Goal: Information Seeking & Learning: Find specific fact

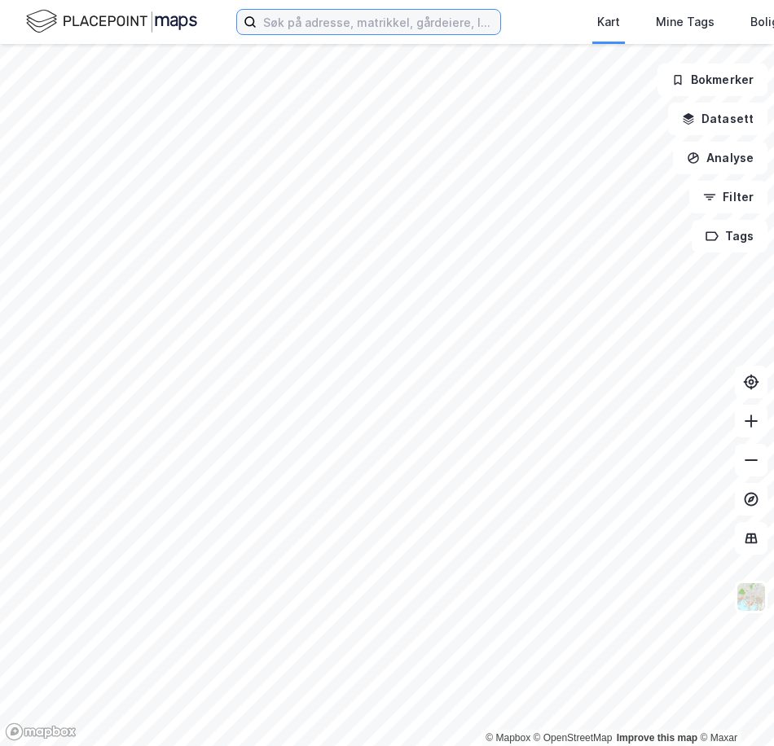
click at [277, 25] on input at bounding box center [379, 22] width 244 height 24
click at [310, 20] on input at bounding box center [379, 22] width 244 height 24
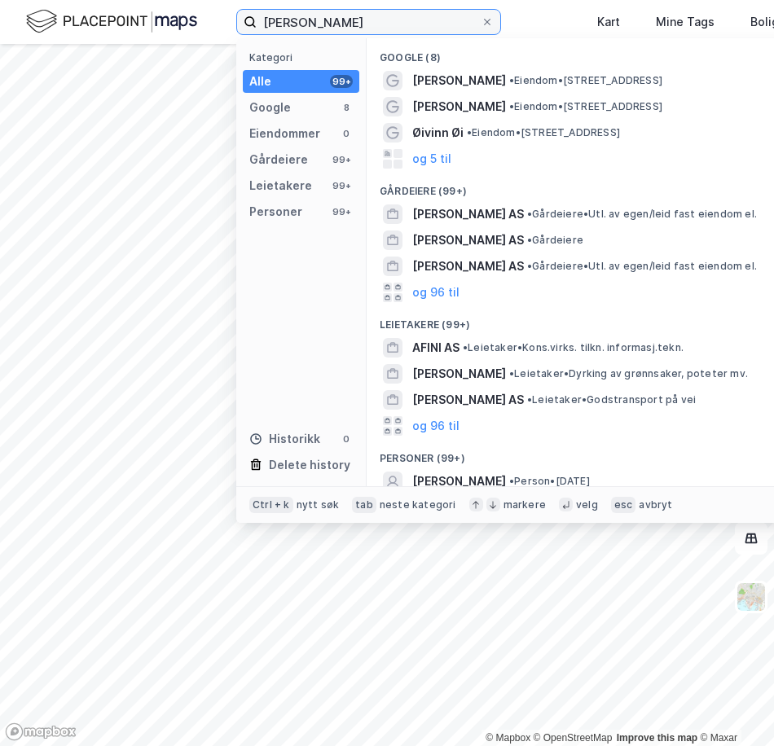
drag, startPoint x: 429, startPoint y: 25, endPoint x: 153, endPoint y: 15, distance: 276.3
click at [153, 15] on div "[PERSON_NAME] Kategori Alle 99+ Google 8 Eiendommer 0 Gårdeiere 99+ Leietakere …" at bounding box center [387, 22] width 774 height 44
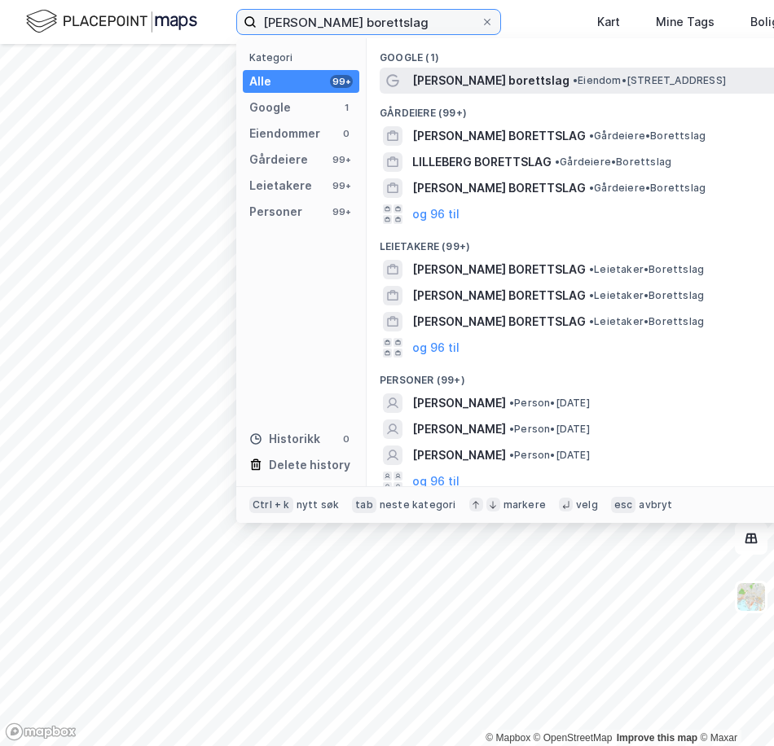
type input "[PERSON_NAME] borettslag"
click at [442, 80] on span "[PERSON_NAME] borettslag" at bounding box center [490, 81] width 157 height 20
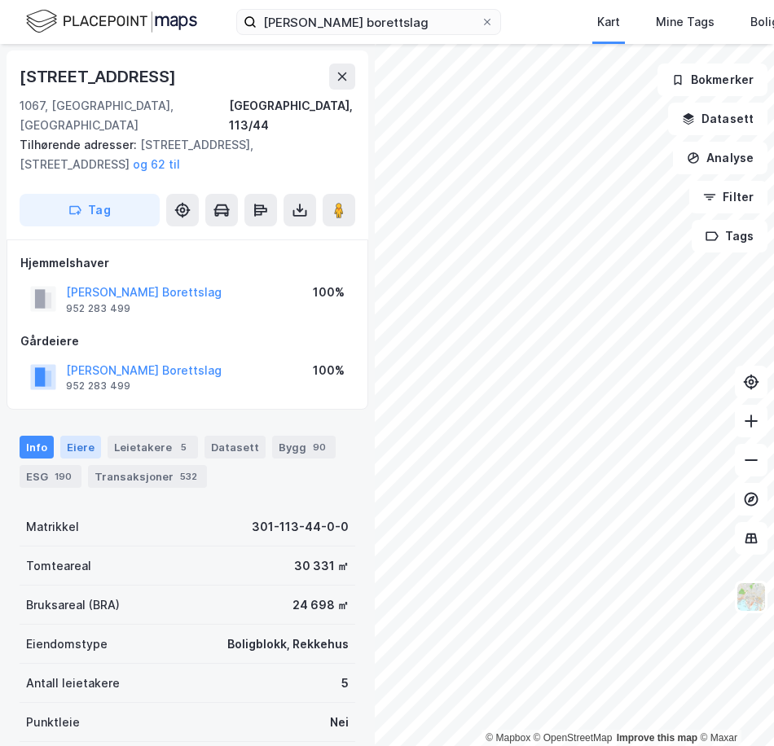
click at [63, 436] on div "Eiere" at bounding box center [80, 447] width 41 height 23
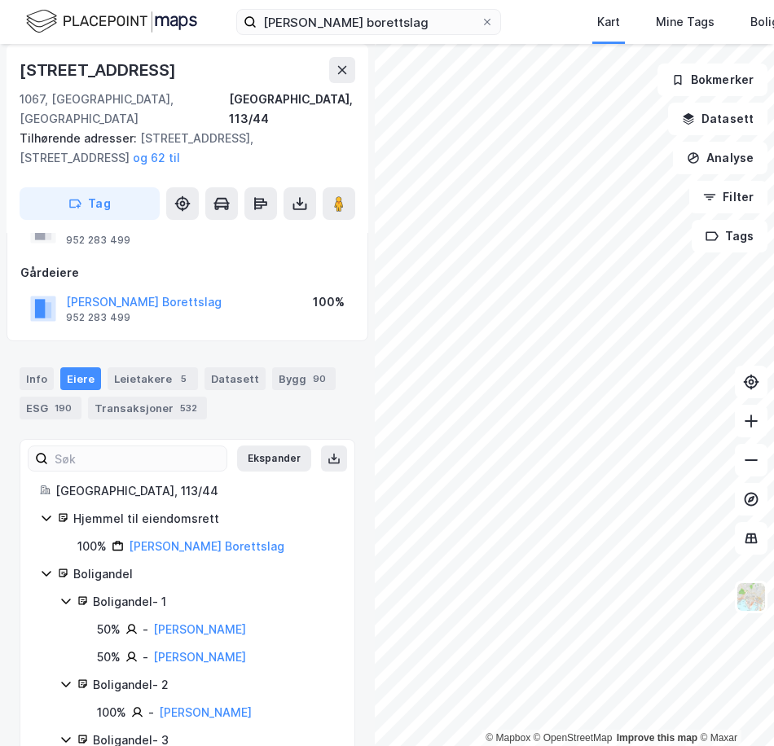
scroll to position [81, 0]
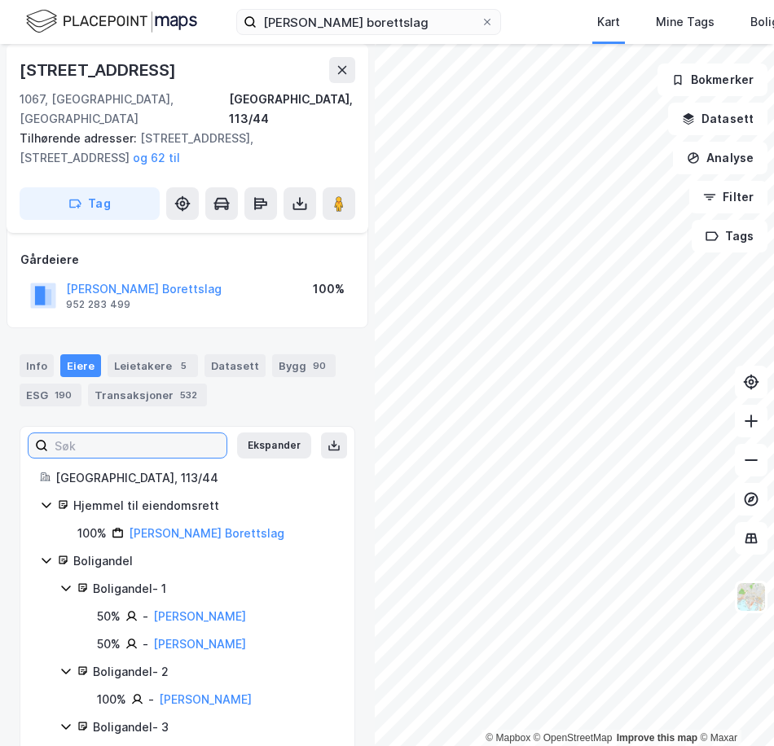
click at [155, 433] on input at bounding box center [137, 445] width 178 height 24
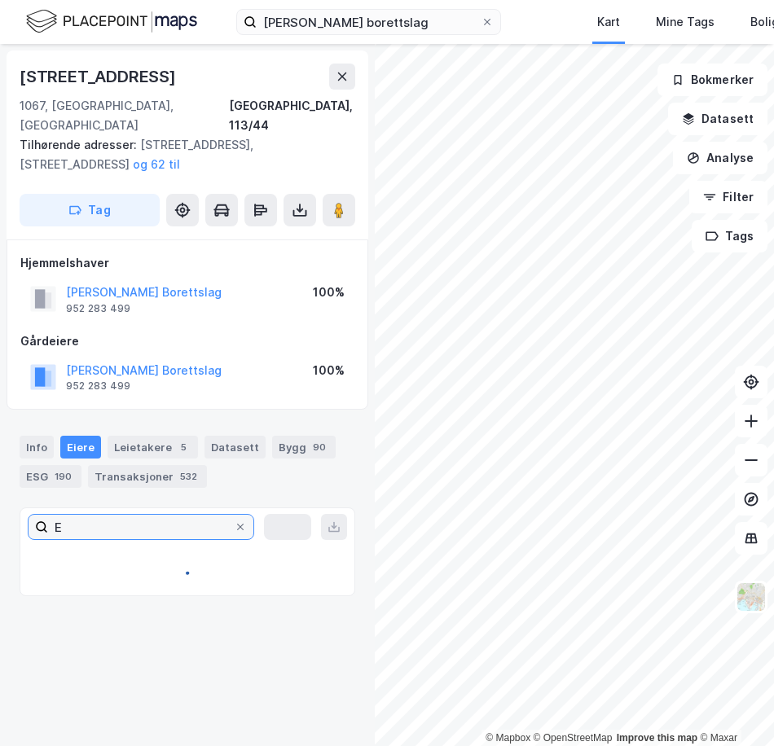
scroll to position [0, 0]
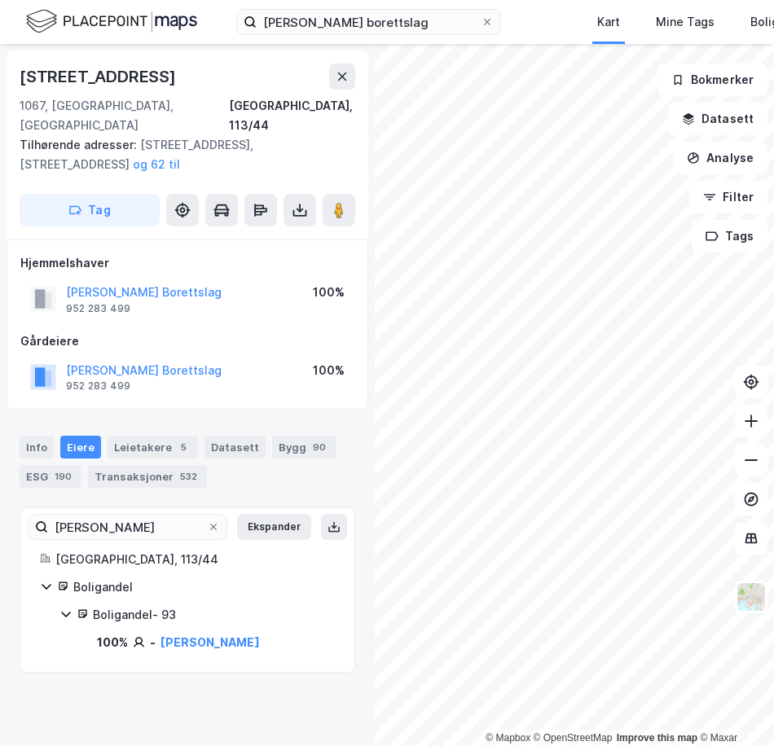
drag, startPoint x: 317, startPoint y: 501, endPoint x: 150, endPoint y: 543, distance: 172.3
click at [327, 521] on icon at bounding box center [333, 527] width 13 height 13
click at [211, 605] on div "Boligandel - 93" at bounding box center [214, 615] width 242 height 20
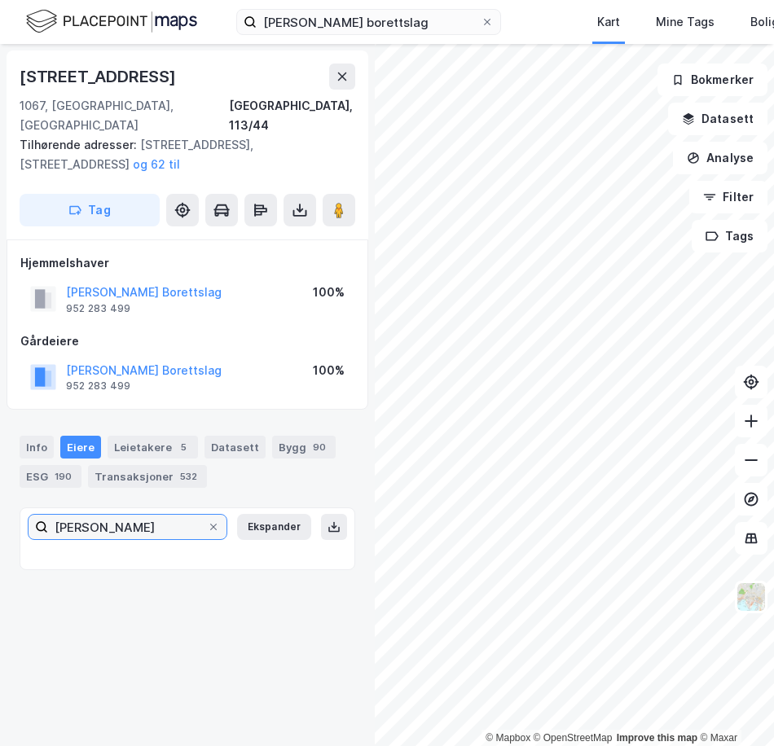
click at [167, 515] on input "[PERSON_NAME]" at bounding box center [127, 527] width 159 height 24
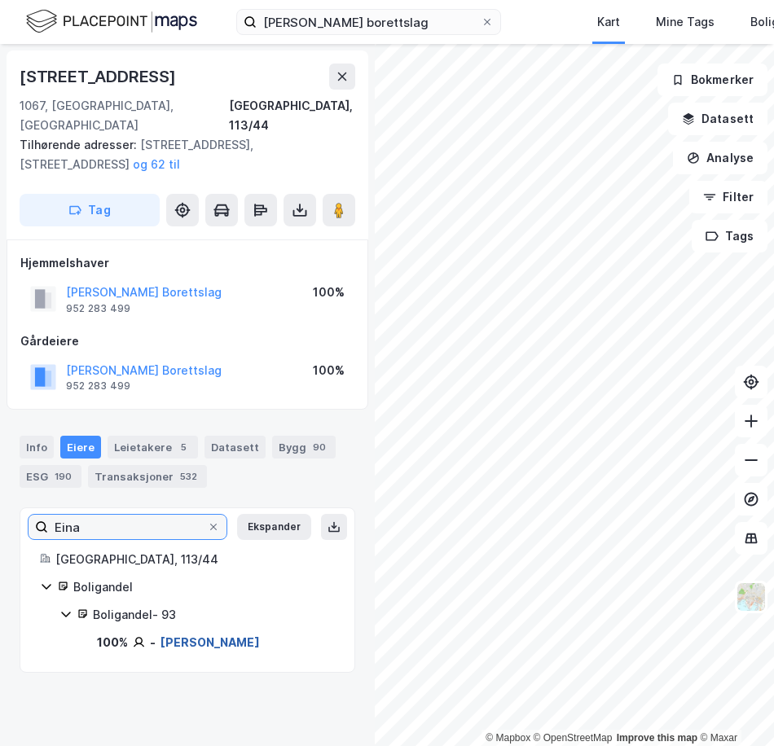
type input "Eina"
click at [176, 635] on link "[PERSON_NAME]" at bounding box center [209, 642] width 99 height 14
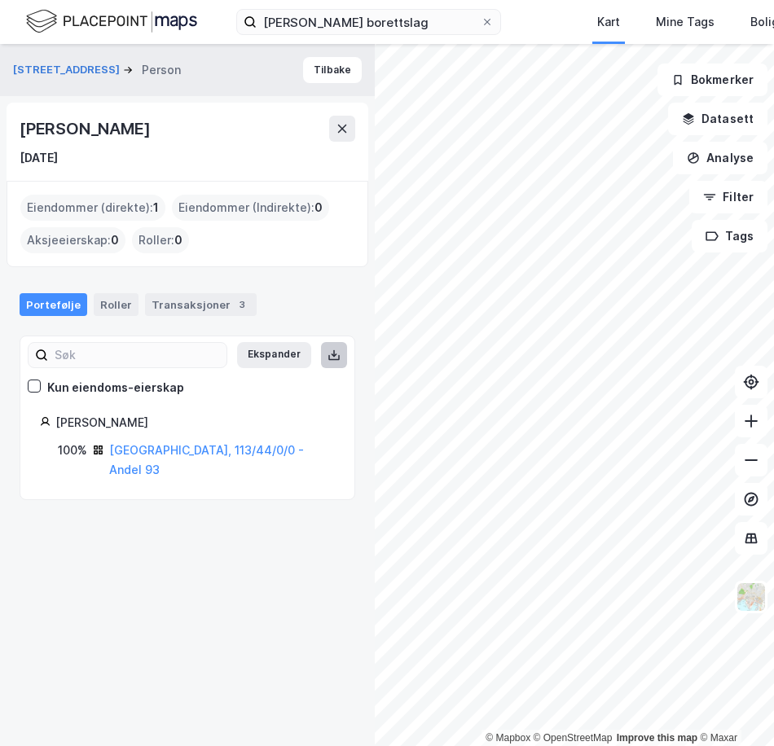
click at [327, 361] on icon at bounding box center [333, 355] width 13 height 13
click at [64, 359] on input at bounding box center [137, 355] width 178 height 24
type input "[PERSON_NAME]"
click at [209, 350] on icon at bounding box center [214, 355] width 10 height 10
click at [200, 350] on input "[PERSON_NAME]" at bounding box center [127, 355] width 159 height 24
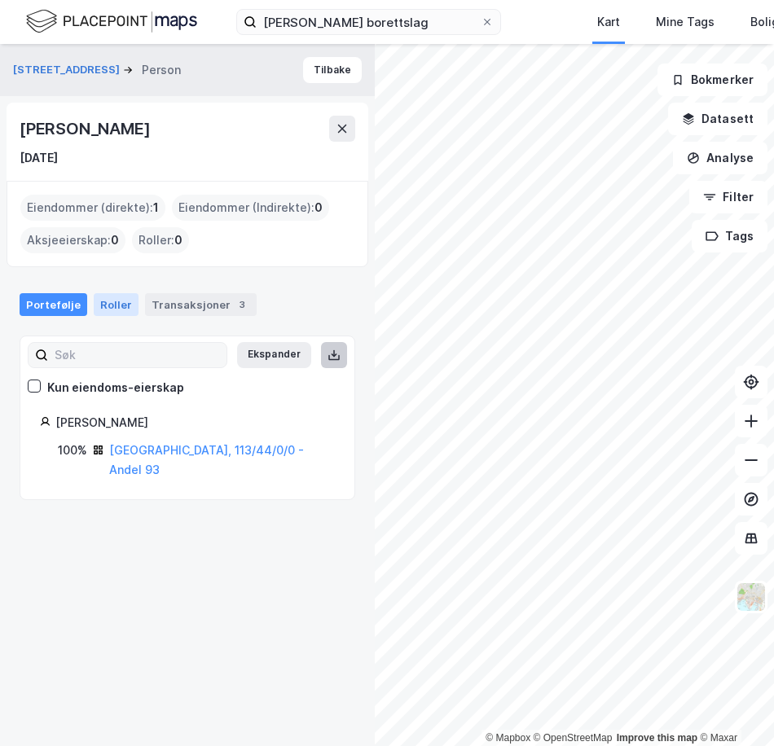
click at [100, 308] on div "Roller" at bounding box center [116, 304] width 45 height 23
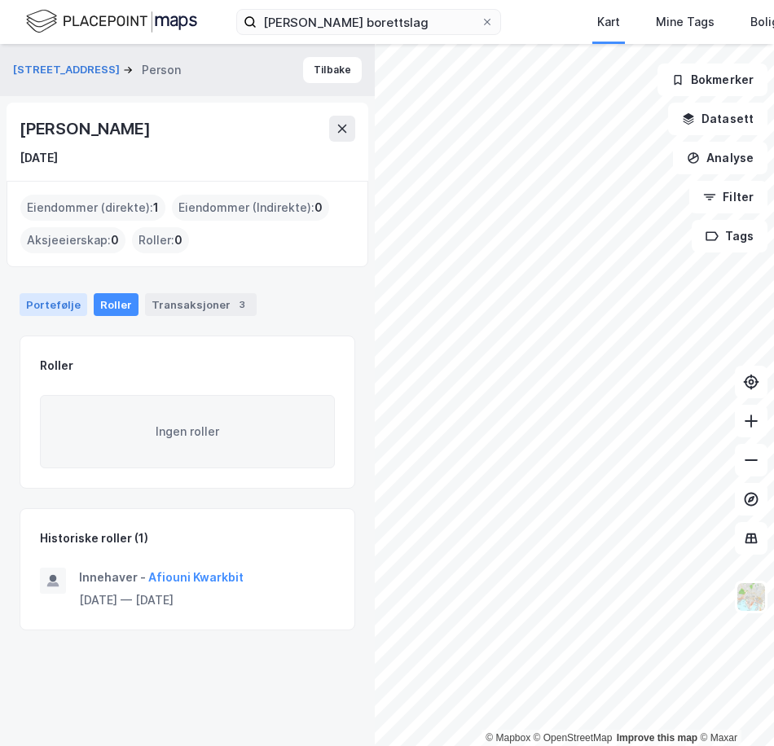
click at [46, 298] on div "Portefølje" at bounding box center [54, 304] width 68 height 23
click at [337, 129] on icon at bounding box center [342, 128] width 13 height 13
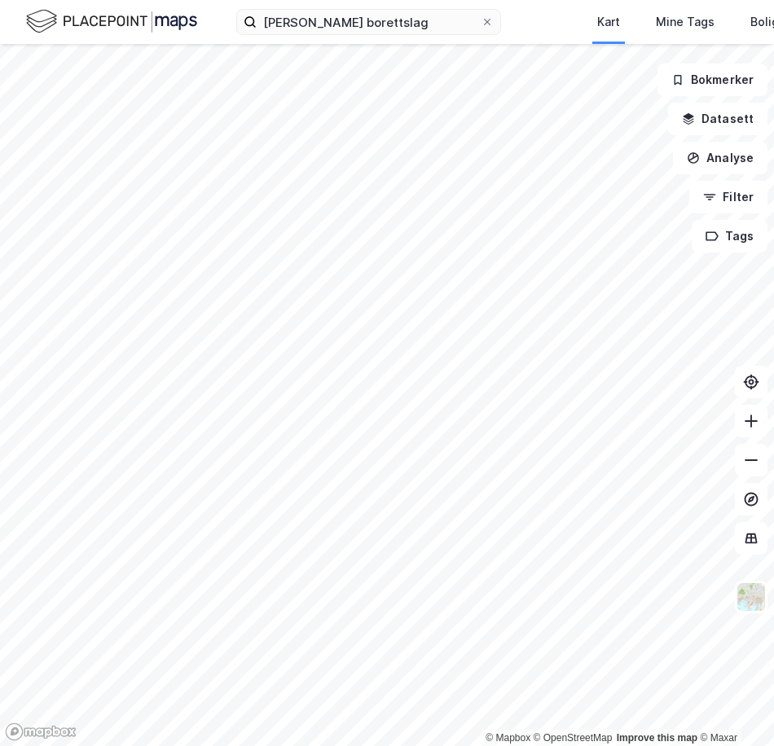
click at [318, 40] on div "[PERSON_NAME] borettslag Kart Mine Tags Bolig Verktøy [PERSON_NAME]" at bounding box center [387, 22] width 774 height 44
click at [323, 24] on input "[PERSON_NAME] borettslag" at bounding box center [369, 22] width 224 height 24
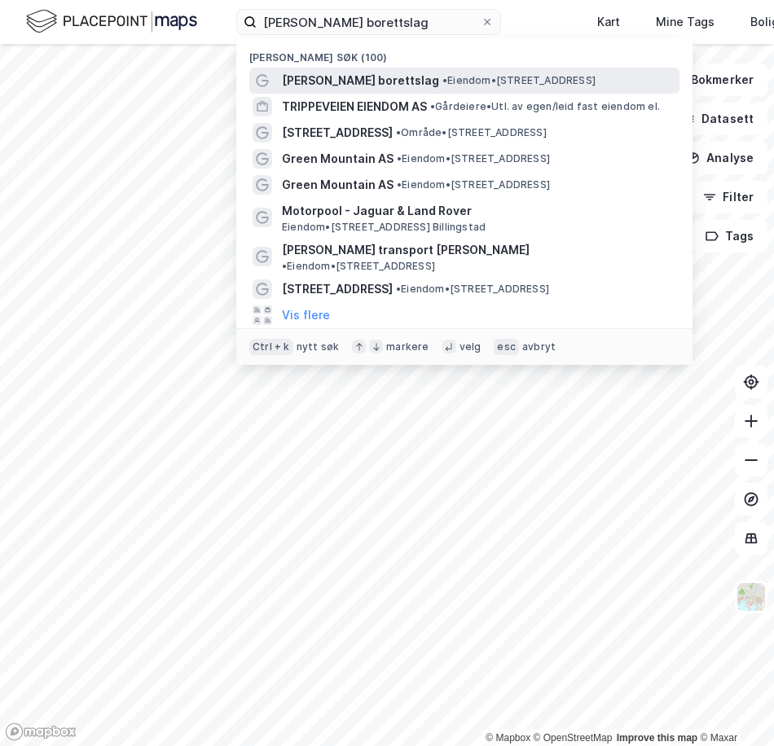
click at [370, 82] on span "[PERSON_NAME] borettslag" at bounding box center [360, 81] width 157 height 20
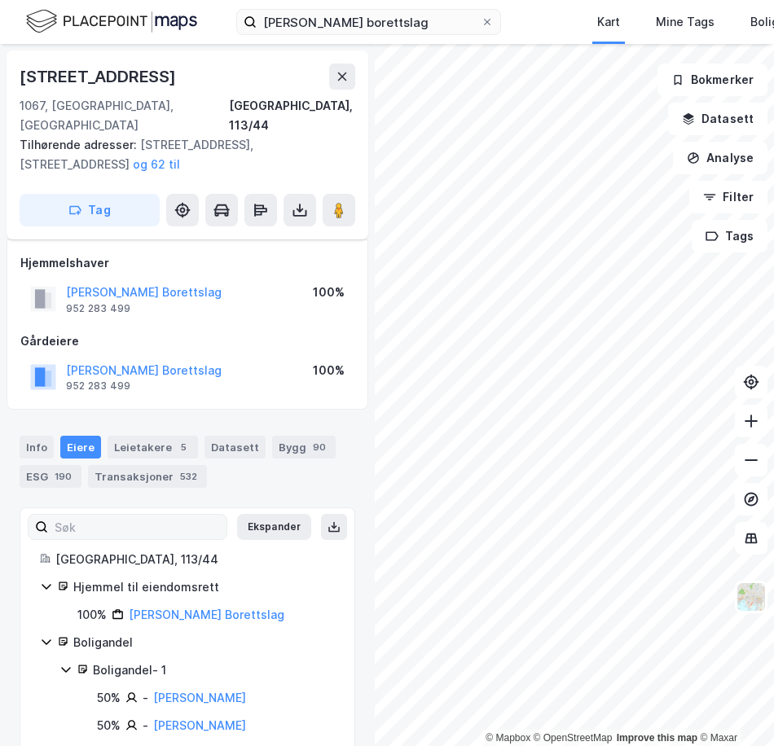
scroll to position [81, 0]
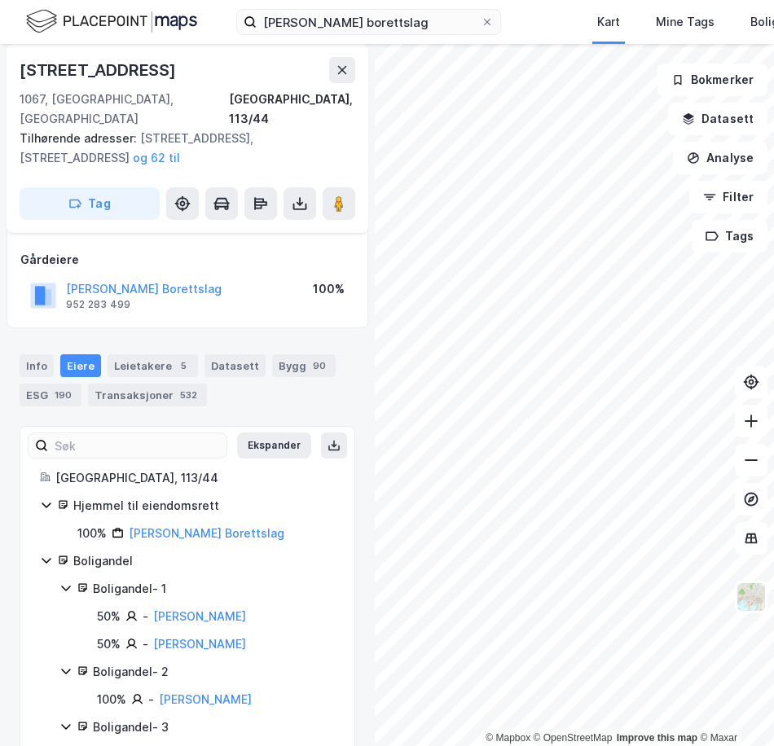
click at [121, 434] on input at bounding box center [137, 445] width 178 height 24
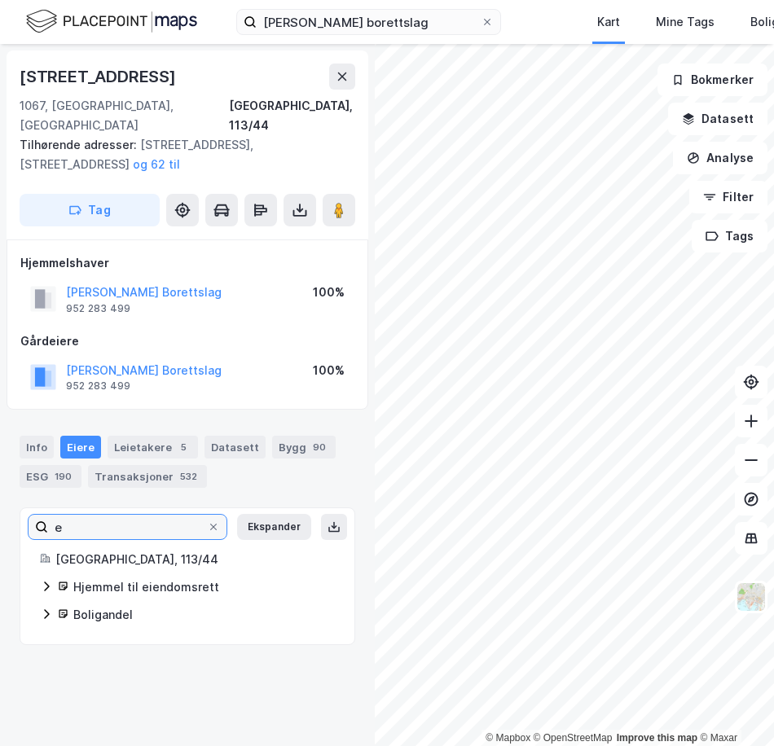
scroll to position [0, 0]
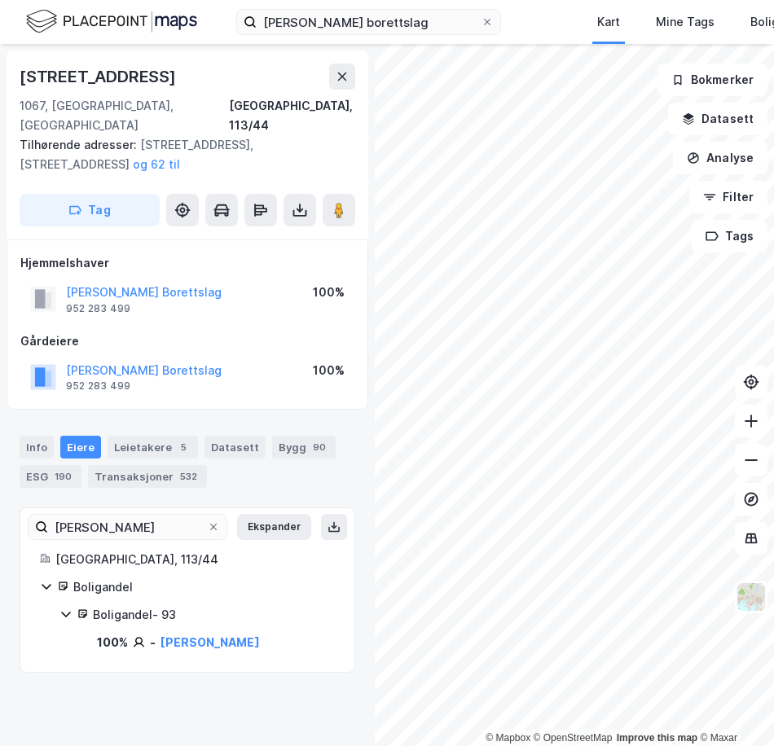
click at [126, 605] on div "Boligandel - 93" at bounding box center [214, 615] width 242 height 20
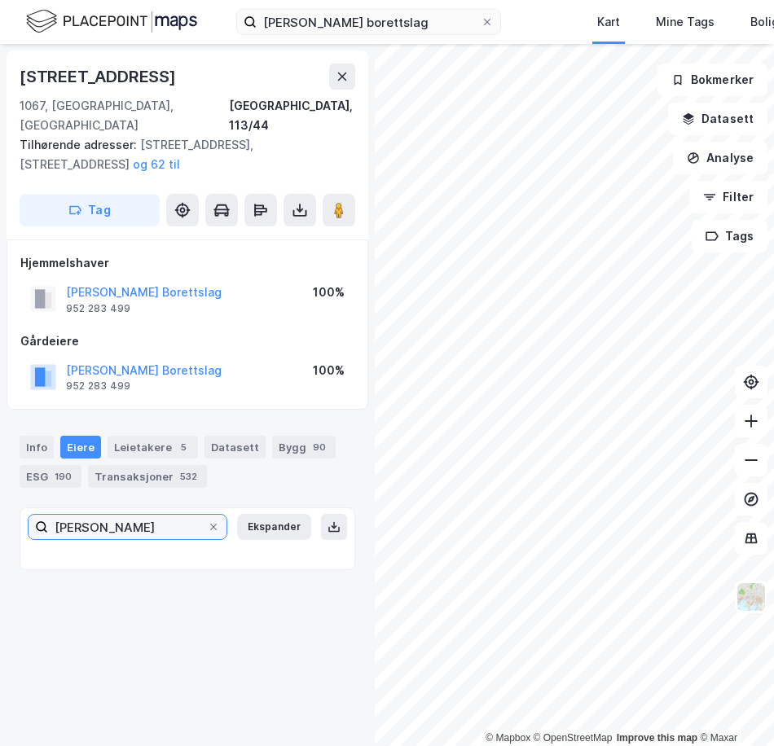
click at [87, 515] on input "[PERSON_NAME]" at bounding box center [127, 527] width 159 height 24
type input "[PERSON_NAME]"
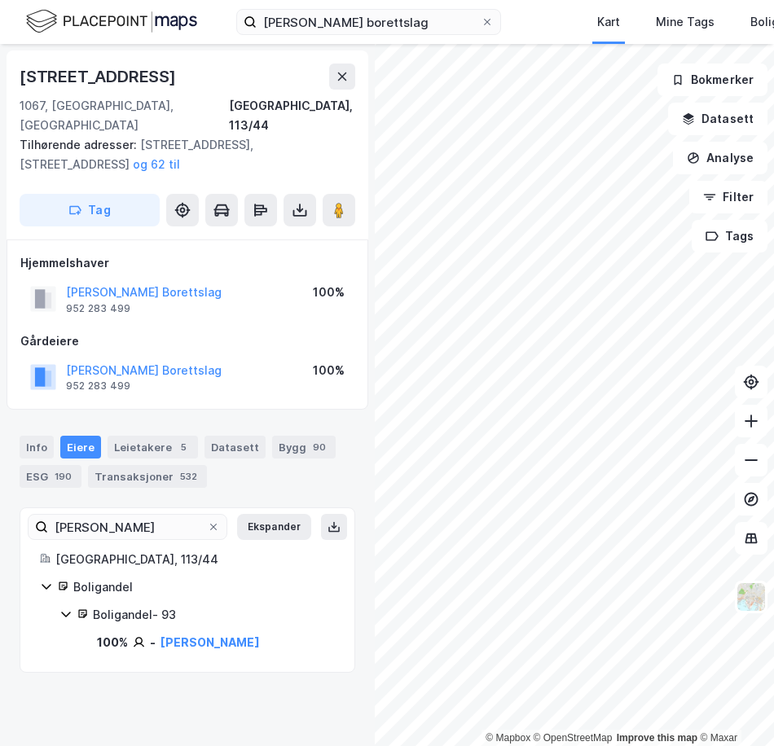
click at [105, 550] on div "[GEOGRAPHIC_DATA], 113/44" at bounding box center [194, 560] width 279 height 20
